Goal: Register for event/course

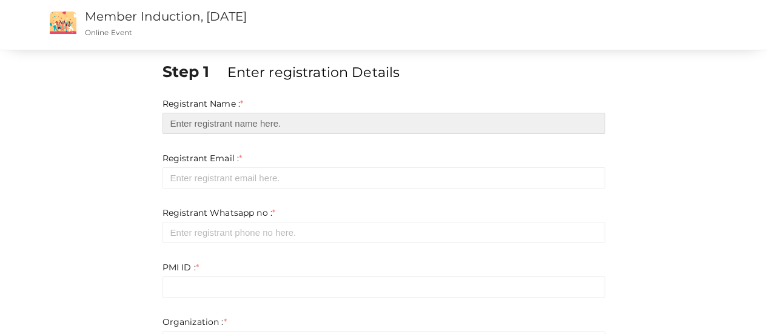
click at [184, 119] on input "text" at bounding box center [384, 123] width 443 height 21
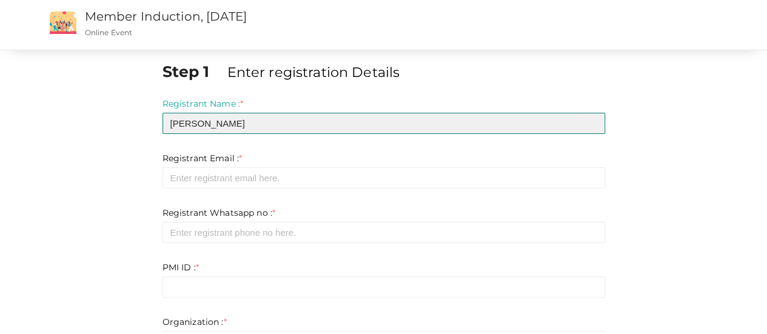
type input "[PERSON_NAME]"
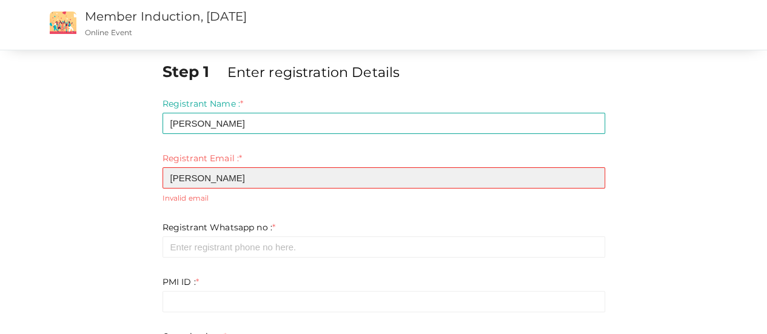
type input "[EMAIL_ADDRESS][DOMAIN_NAME]"
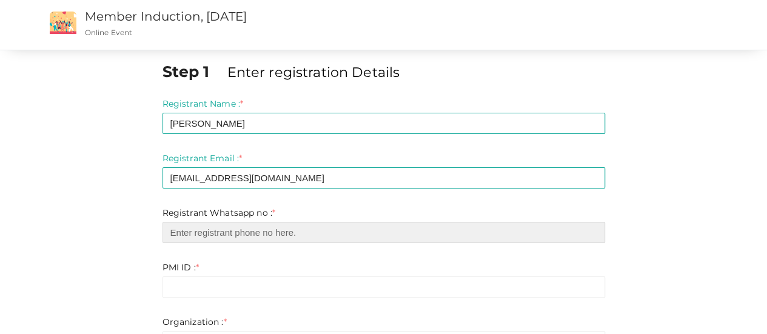
click at [220, 235] on input "number" at bounding box center [384, 232] width 443 height 21
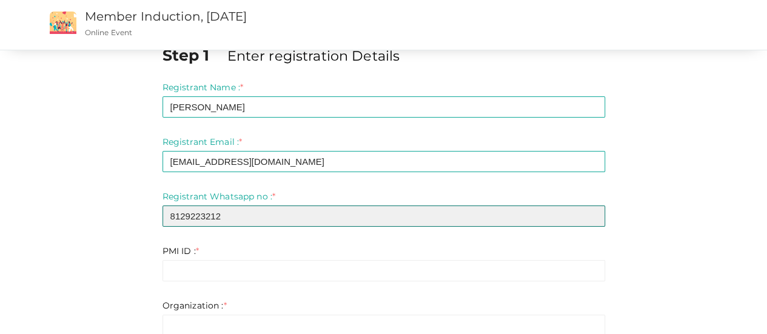
scroll to position [61, 0]
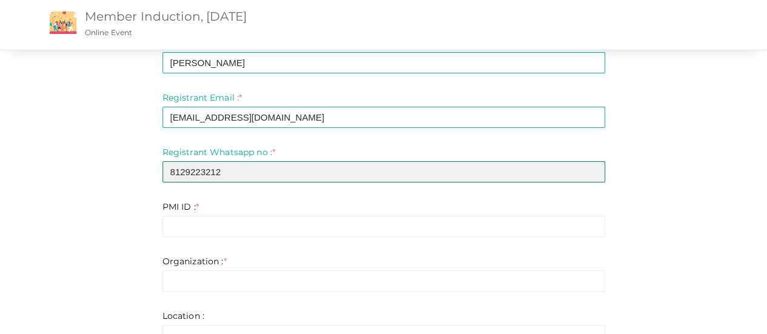
type input "8129223212"
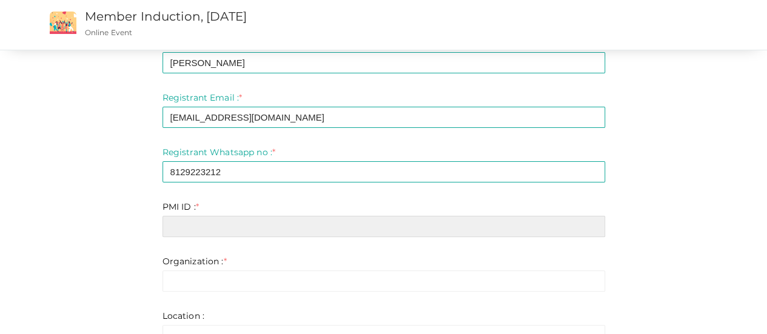
click at [197, 229] on input "text" at bounding box center [384, 226] width 443 height 21
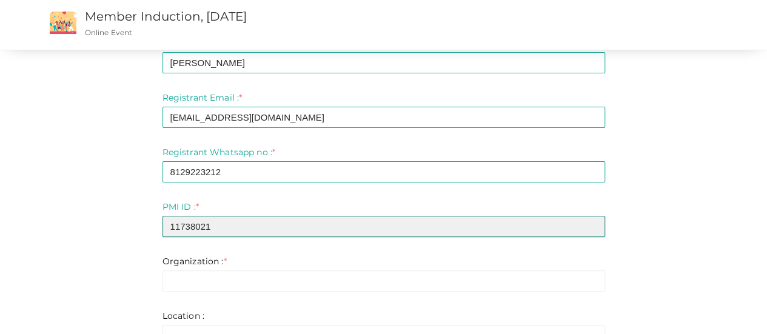
scroll to position [121, 0]
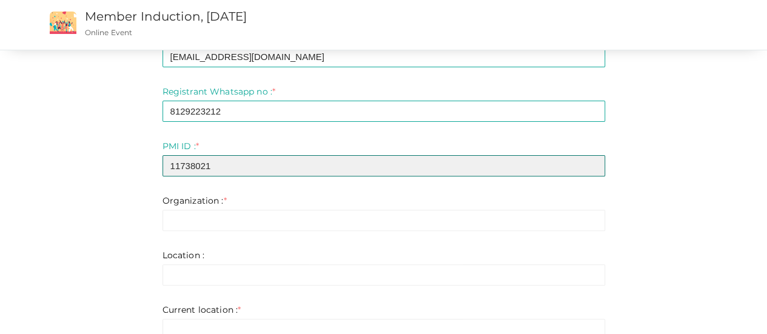
type input "11738021"
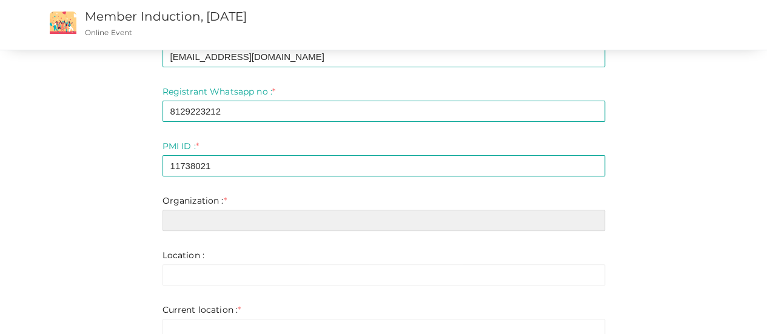
click at [177, 224] on input "text" at bounding box center [384, 220] width 443 height 21
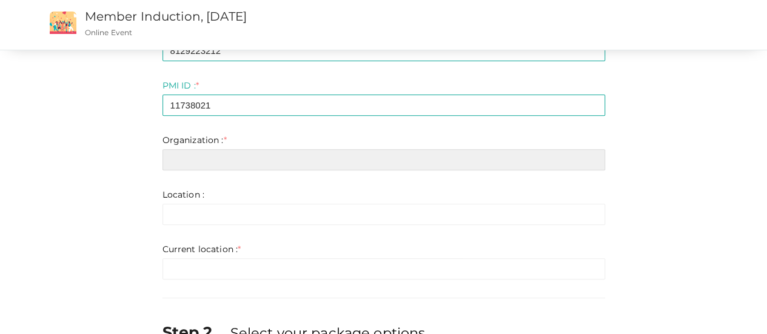
click at [188, 162] on input "text" at bounding box center [384, 159] width 443 height 21
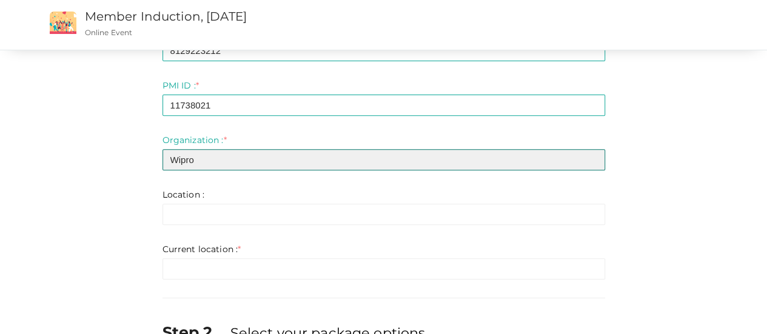
type input "Wipro"
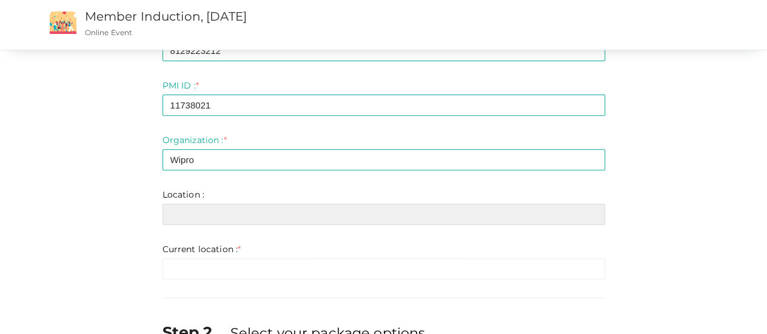
click at [186, 218] on input "text" at bounding box center [384, 214] width 443 height 21
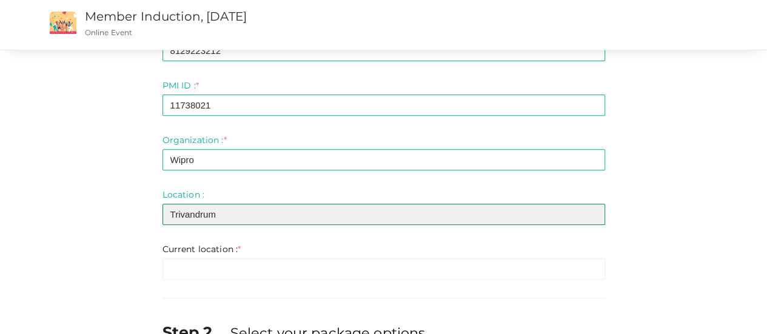
type input "Trivandrum"
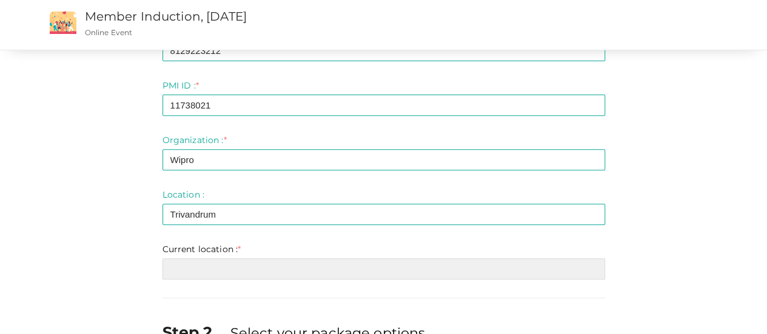
click at [180, 264] on input "text" at bounding box center [384, 268] width 443 height 21
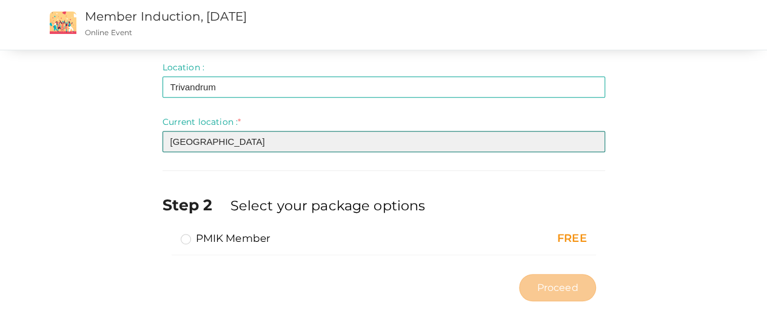
scroll to position [311, 0]
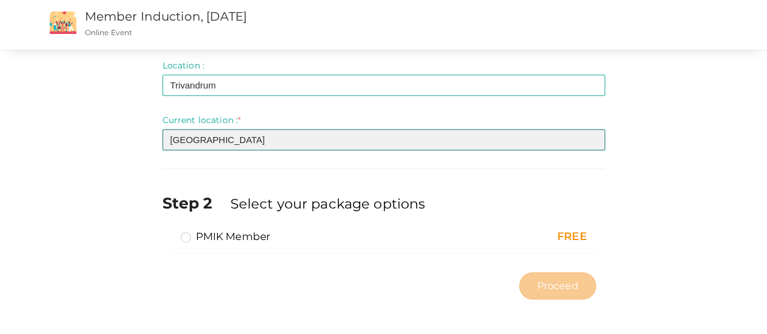
type input "[GEOGRAPHIC_DATA]"
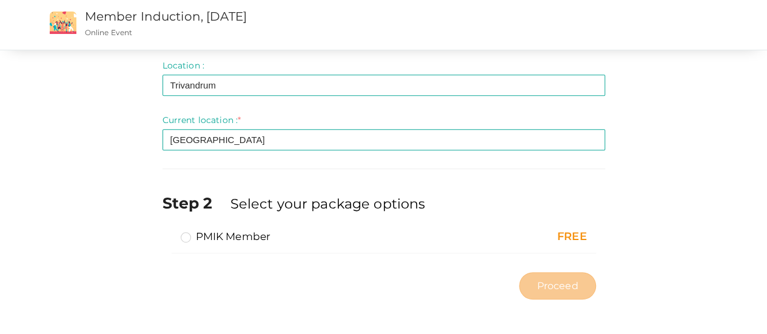
click at [187, 235] on label "PMIK Member" at bounding box center [226, 236] width 90 height 15
click at [169, 232] on input "PMIK Member" at bounding box center [169, 232] width 0 height 0
click at [552, 281] on span "Proceed" at bounding box center [557, 286] width 41 height 14
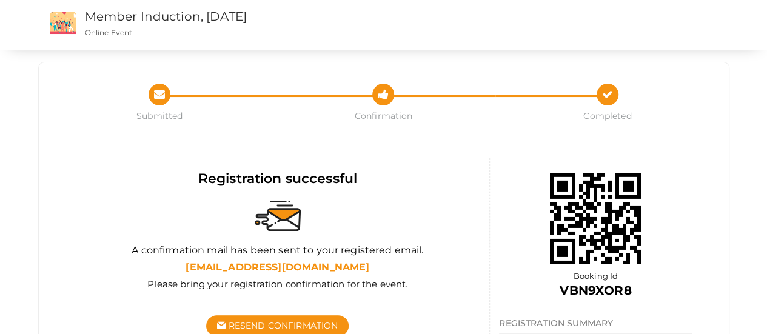
scroll to position [72, 0]
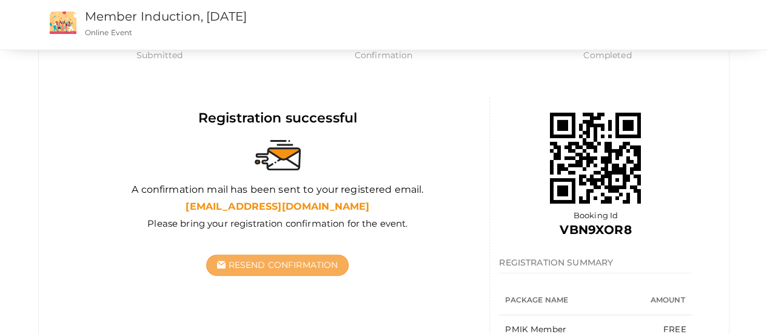
click at [277, 264] on span "Resend Confirmation" at bounding box center [284, 265] width 110 height 11
